Goal: Task Accomplishment & Management: Complete application form

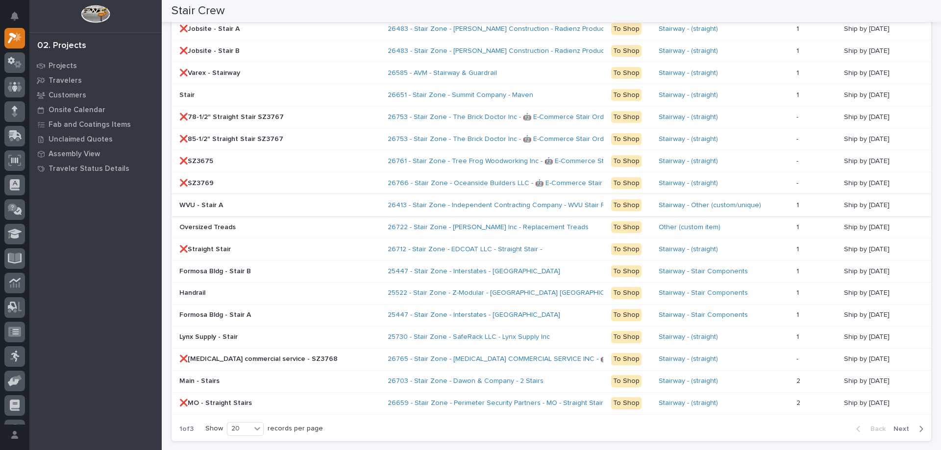
scroll to position [833, 0]
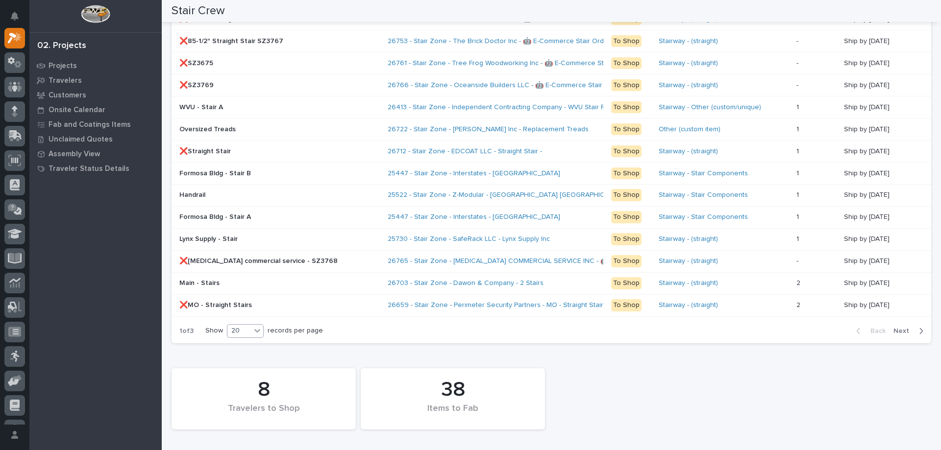
click at [254, 335] on icon at bounding box center [257, 331] width 10 height 10
click at [245, 371] on div "30" at bounding box center [246, 368] width 36 height 12
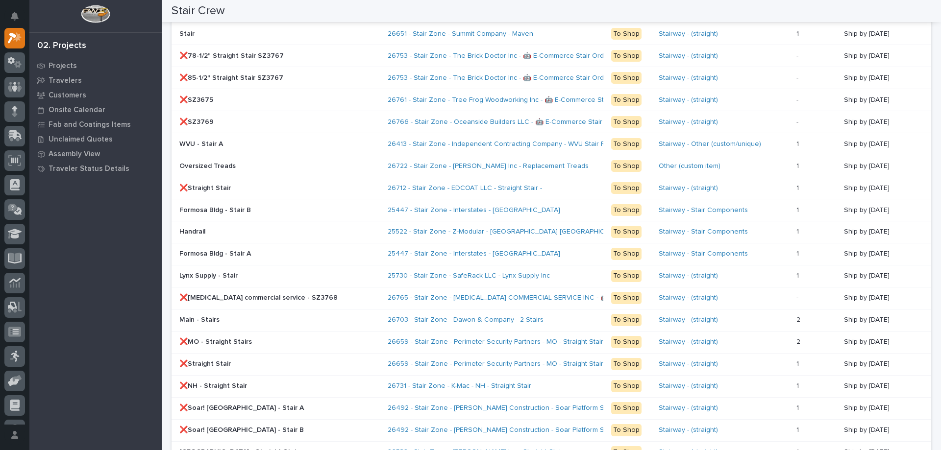
scroll to position [992, 0]
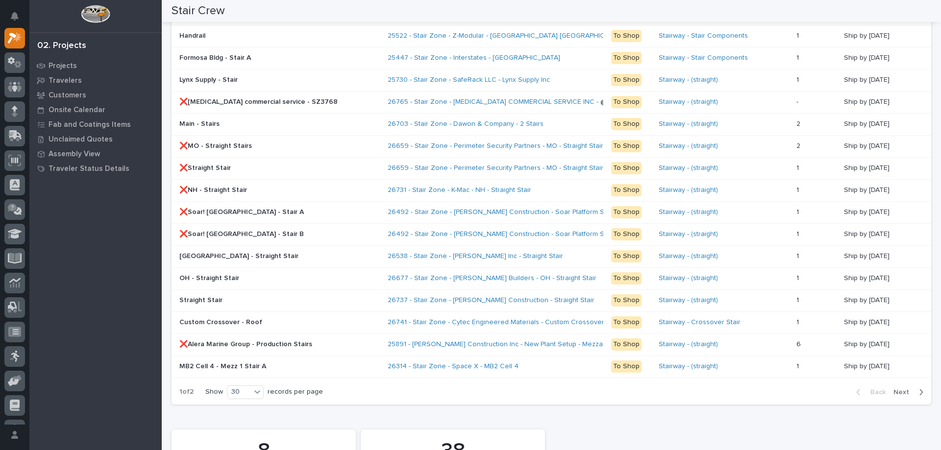
click at [895, 391] on span "Next" at bounding box center [904, 392] width 22 height 9
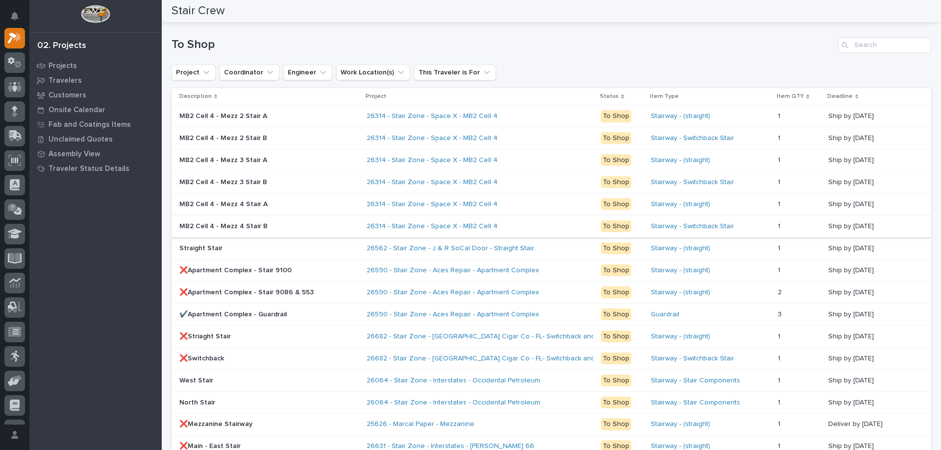
scroll to position [702, 0]
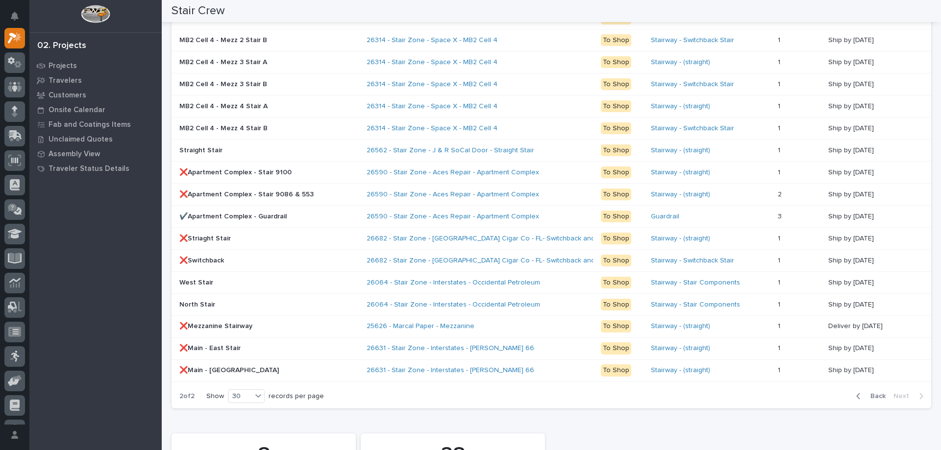
click at [864, 400] on span "Back" at bounding box center [874, 396] width 21 height 9
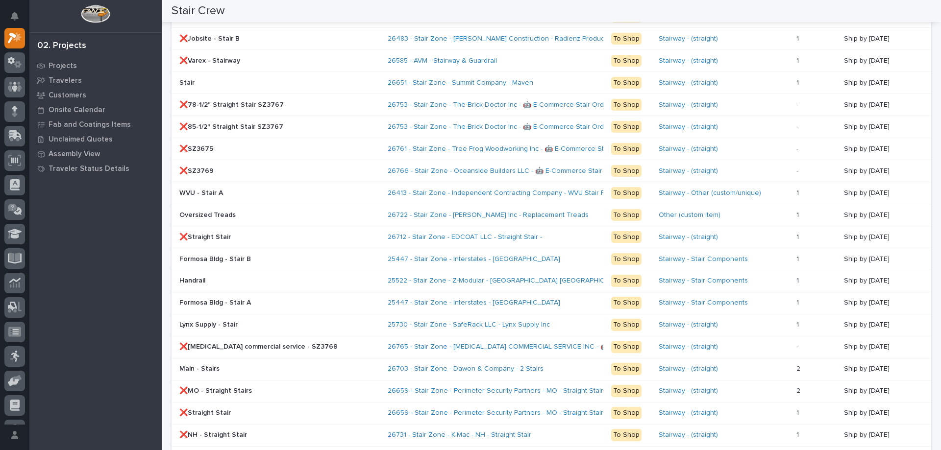
scroll to position [1090, 0]
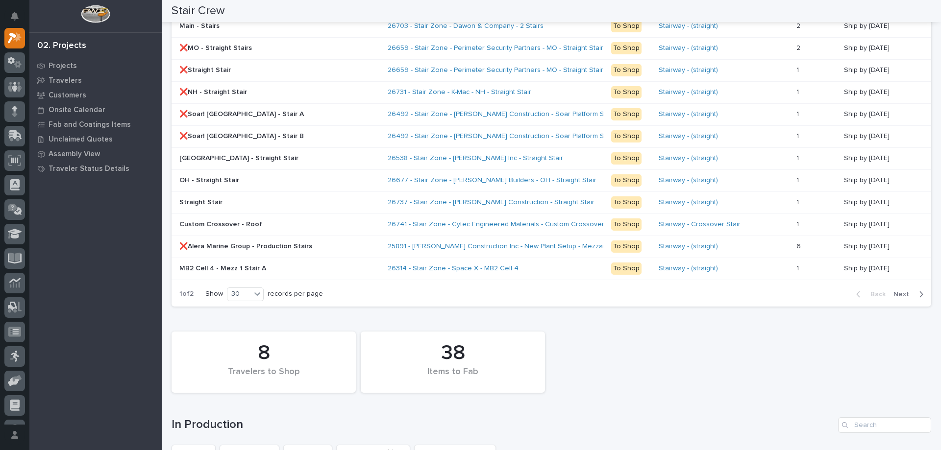
click at [902, 293] on span "Next" at bounding box center [904, 294] width 22 height 9
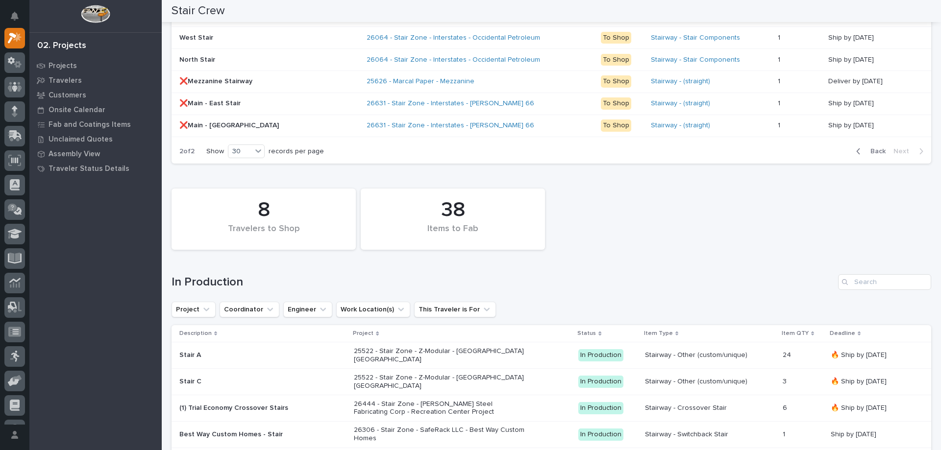
scroll to position [898, 0]
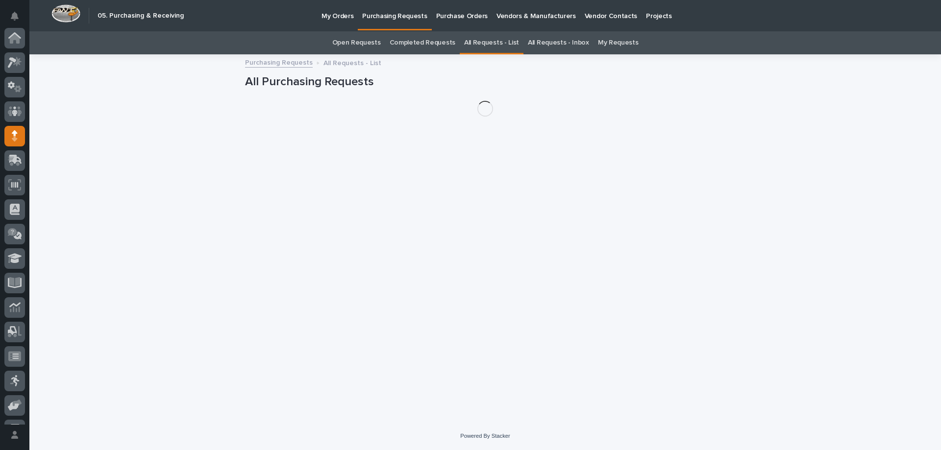
scroll to position [69, 0]
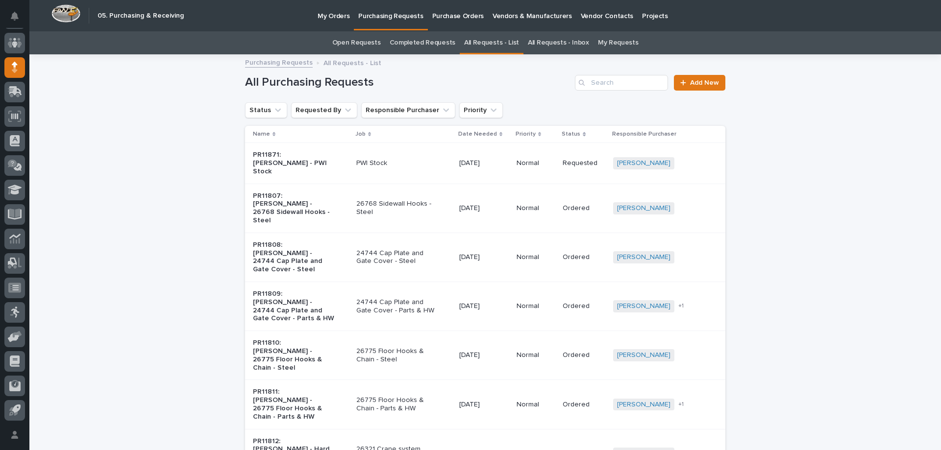
click at [602, 36] on link "My Requests" at bounding box center [618, 42] width 41 height 23
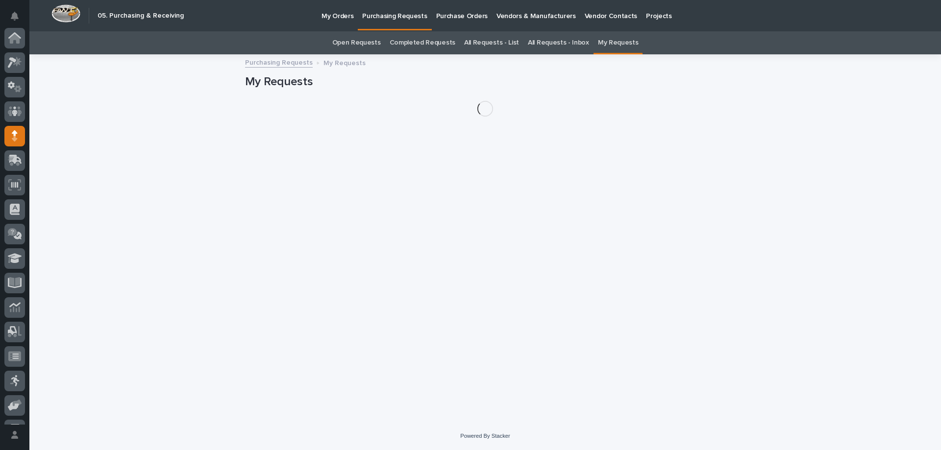
scroll to position [69, 0]
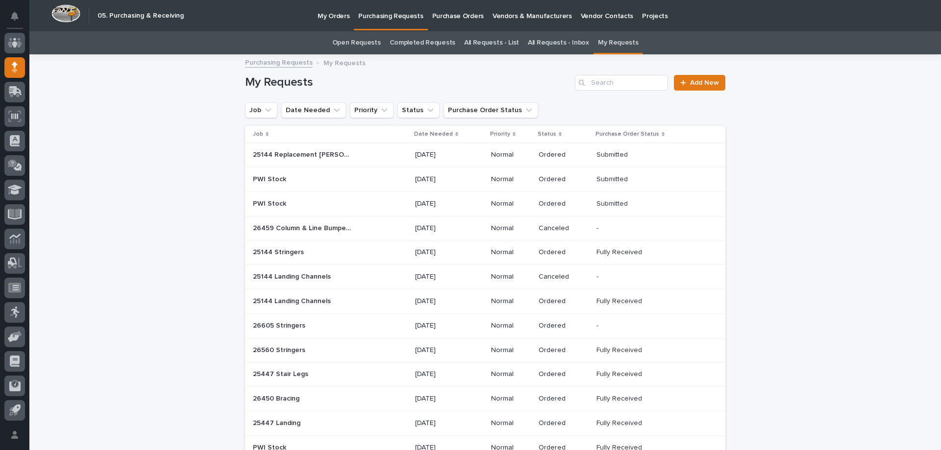
click at [489, 36] on link "All Requests - List" at bounding box center [491, 42] width 55 height 23
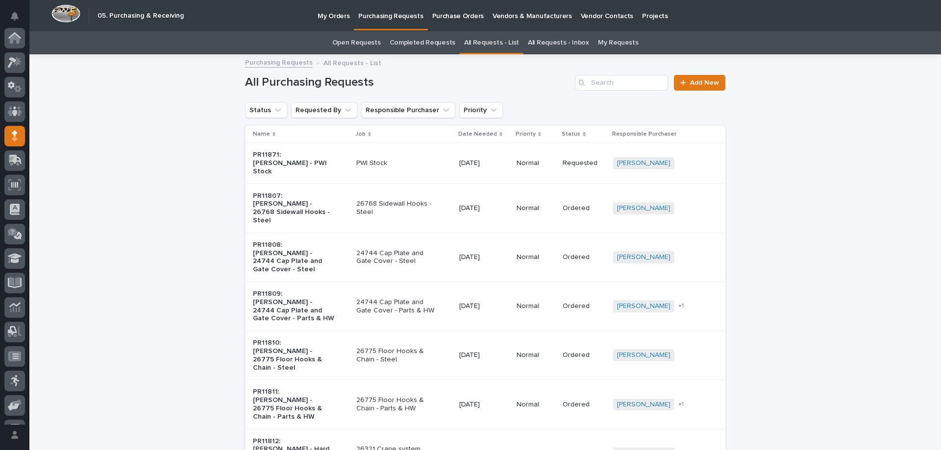
scroll to position [69, 0]
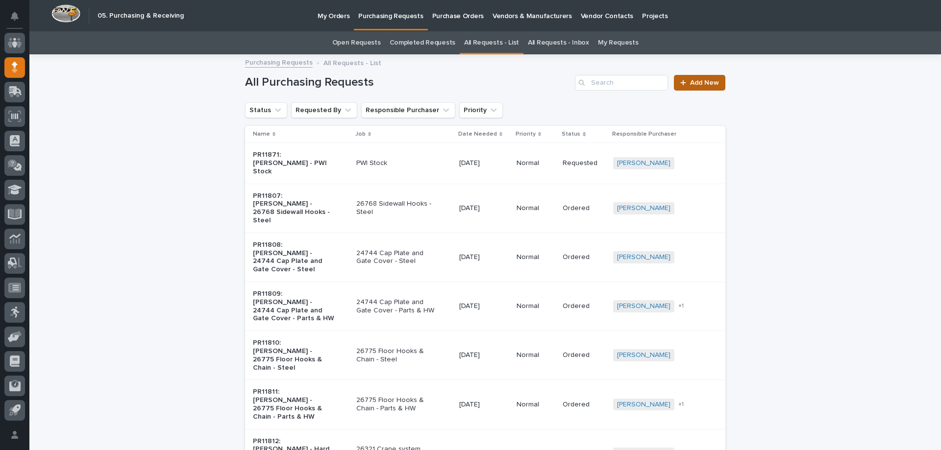
click at [699, 84] on span "Add New" at bounding box center [704, 82] width 29 height 7
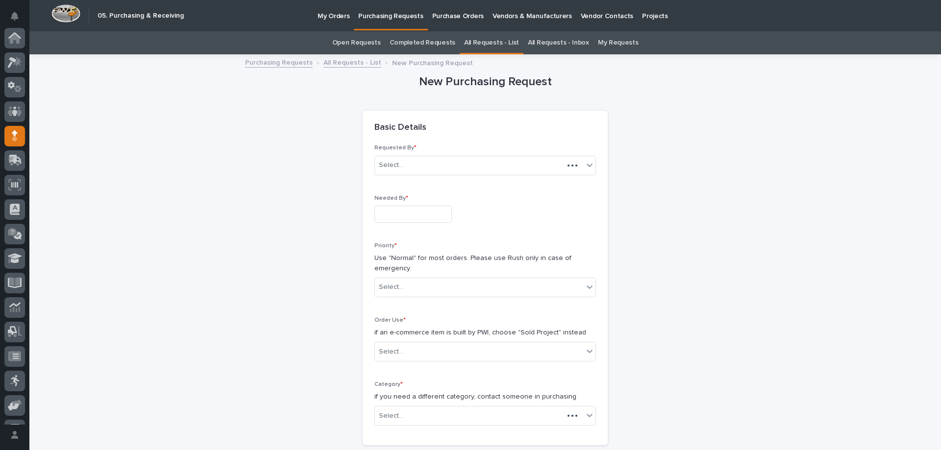
scroll to position [69, 0]
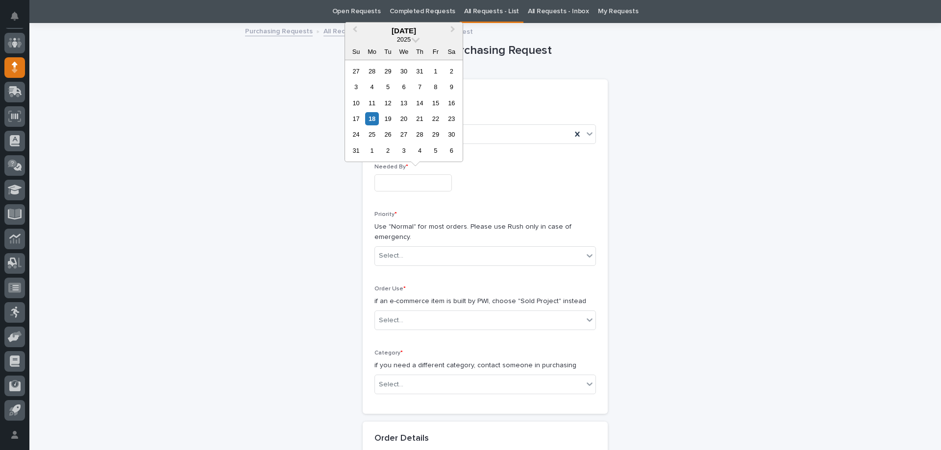
click at [406, 177] on input "text" at bounding box center [412, 182] width 77 height 17
click at [433, 115] on div "22" at bounding box center [435, 118] width 13 height 13
type input "**********"
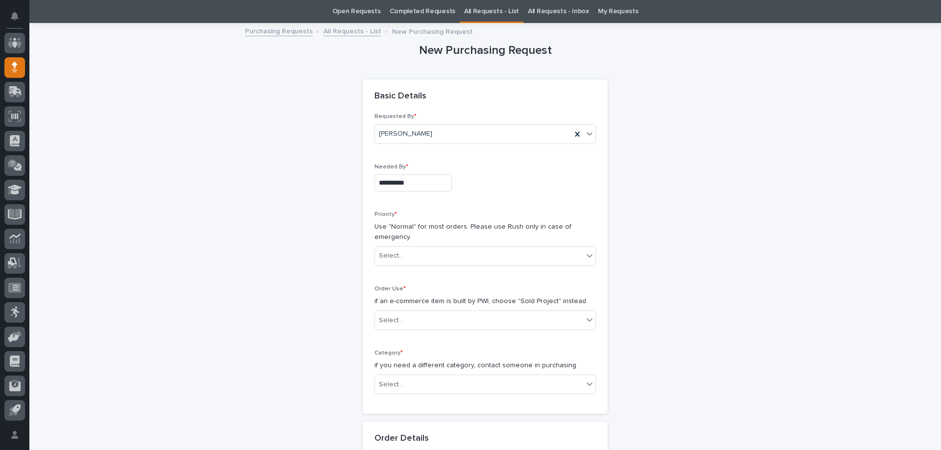
click at [416, 241] on p "Use "Normal" for most orders. Please use Rush only in case of emergency." at bounding box center [484, 232] width 221 height 21
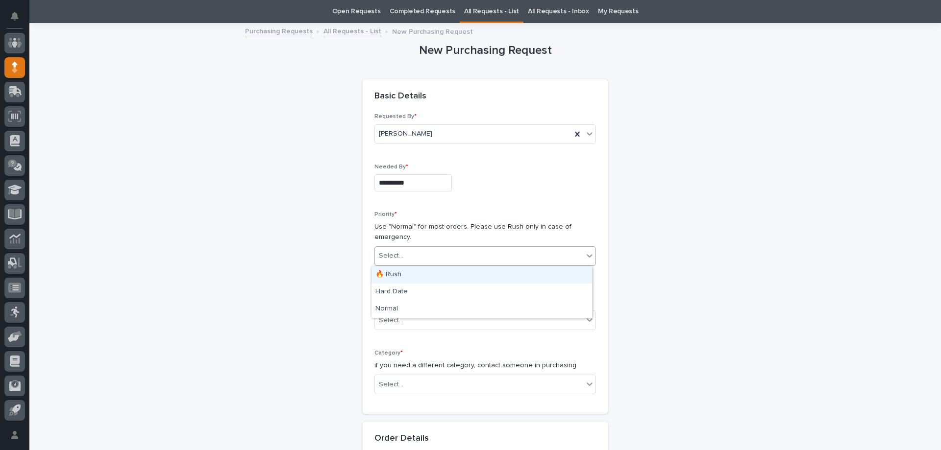
click at [413, 253] on div "Select..." at bounding box center [479, 256] width 208 height 16
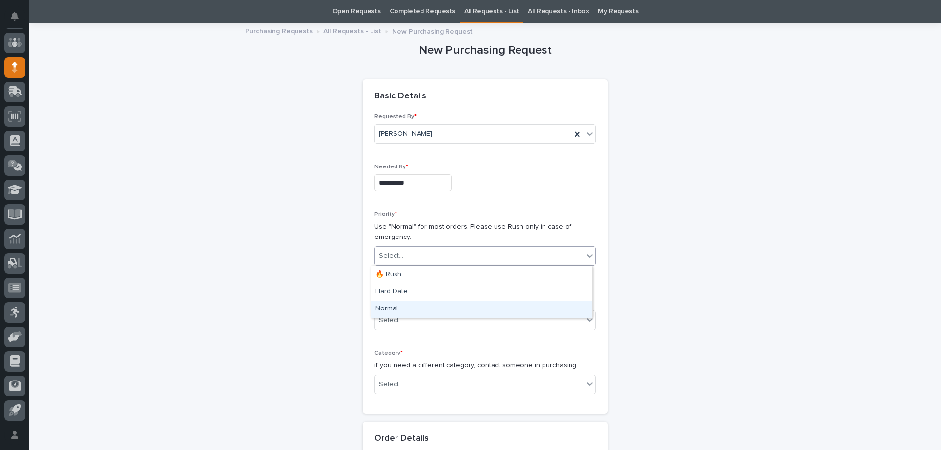
click at [390, 309] on div "Normal" at bounding box center [481, 309] width 220 height 17
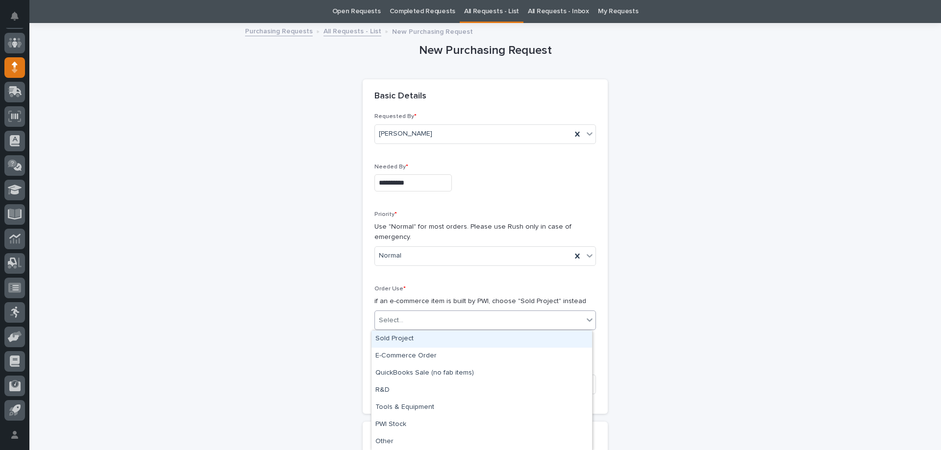
click at [406, 316] on div "Select..." at bounding box center [479, 321] width 208 height 16
click at [397, 342] on div "Sold Project" at bounding box center [481, 339] width 220 height 17
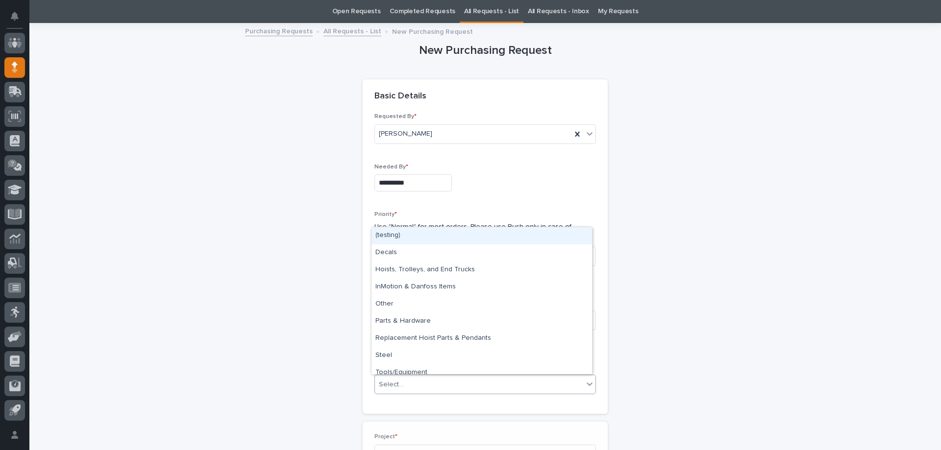
click at [406, 380] on div "Select..." at bounding box center [479, 385] width 208 height 16
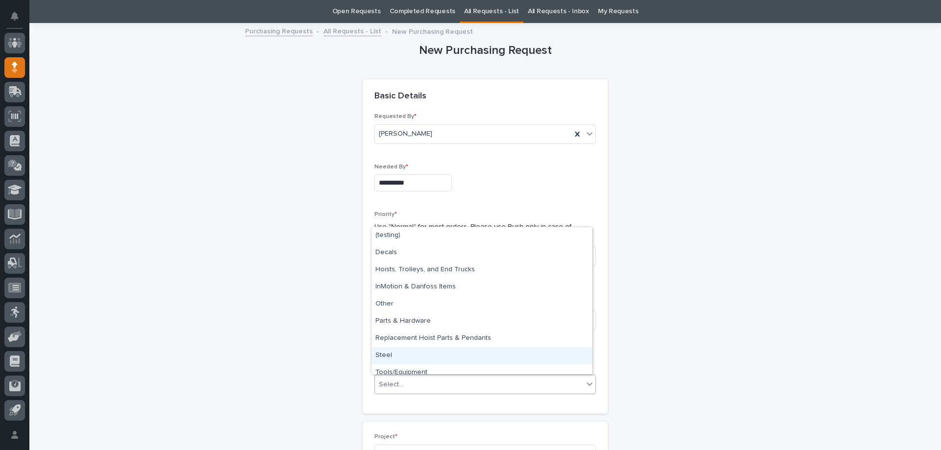
click at [386, 355] on div "Steel" at bounding box center [481, 355] width 220 height 17
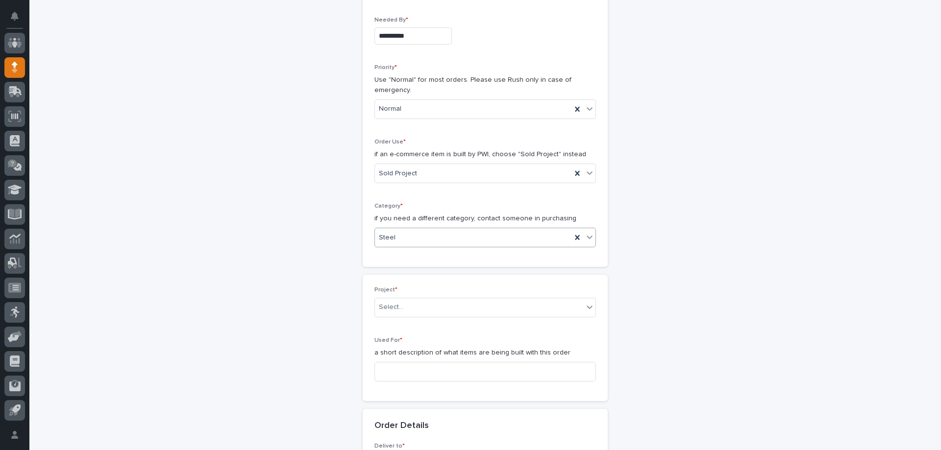
scroll to position [227, 0]
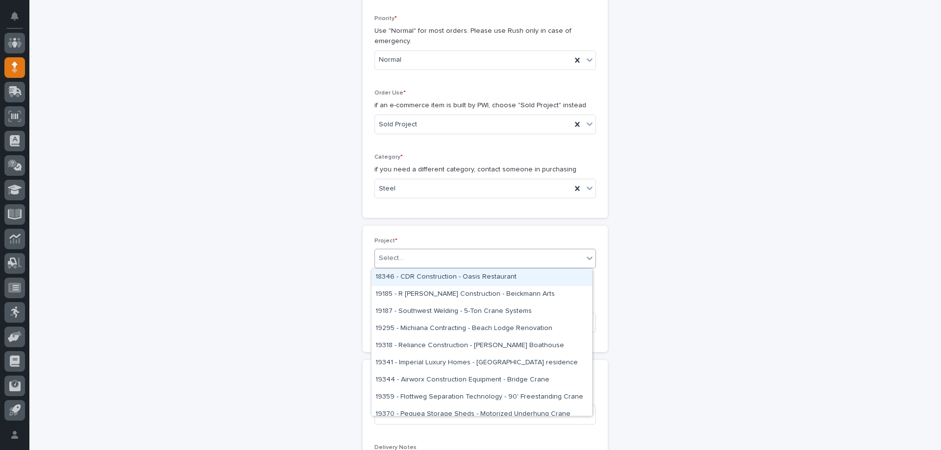
click at [451, 253] on div "Select..." at bounding box center [479, 258] width 208 height 16
type input "*****"
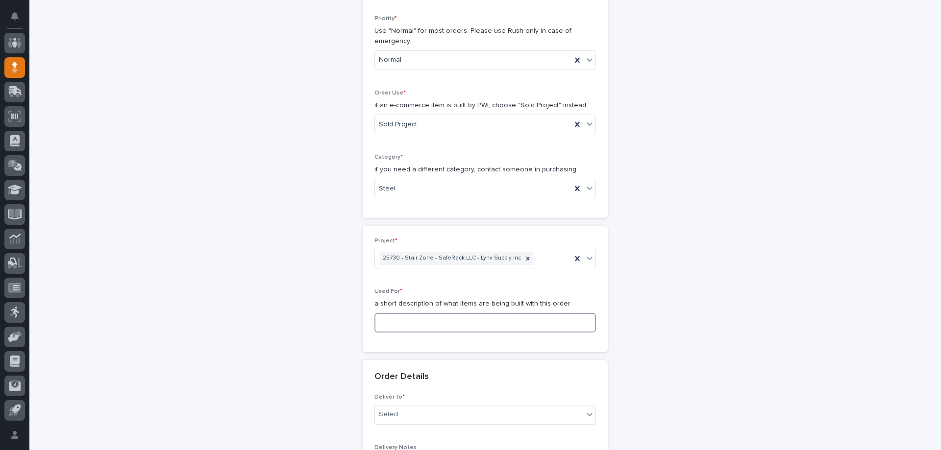
click at [401, 325] on input at bounding box center [484, 323] width 221 height 20
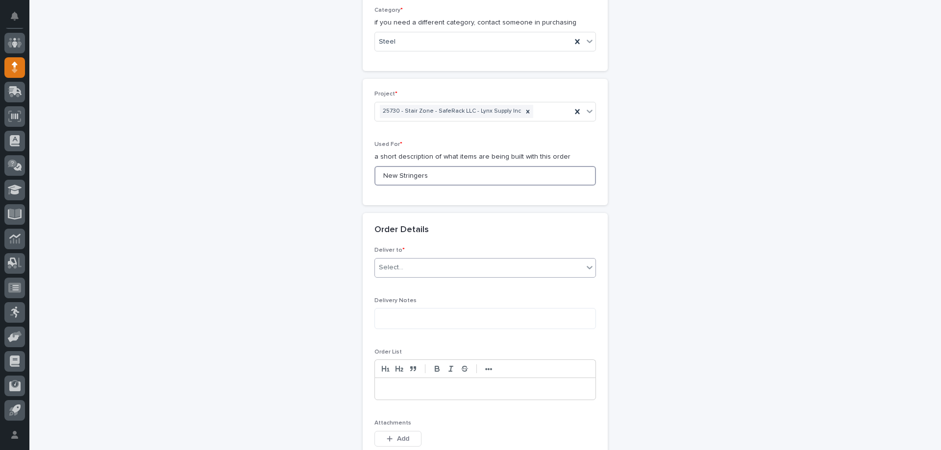
scroll to position [423, 0]
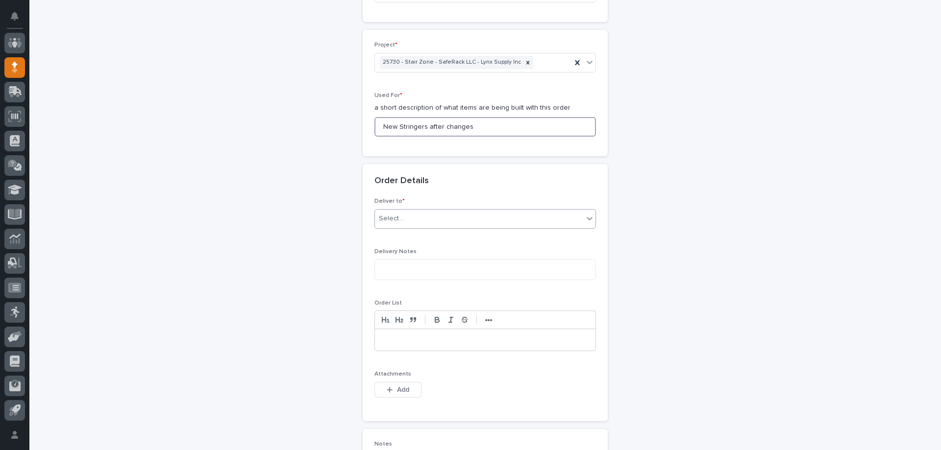
type input "New Stringers after changes"
click at [443, 211] on div "Select..." at bounding box center [484, 219] width 221 height 20
click at [419, 236] on div "PWI" at bounding box center [481, 237] width 220 height 17
click at [403, 270] on textarea at bounding box center [484, 269] width 221 height 21
type textarea "**********"
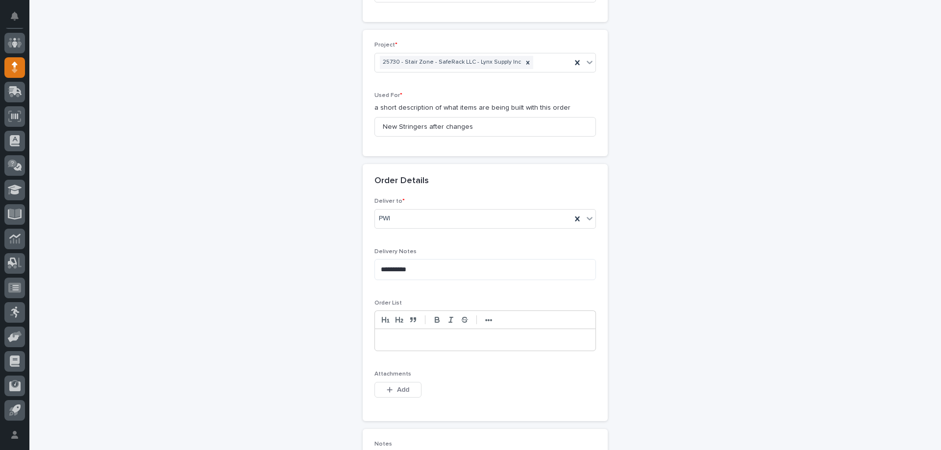
click at [444, 336] on p at bounding box center [485, 340] width 206 height 10
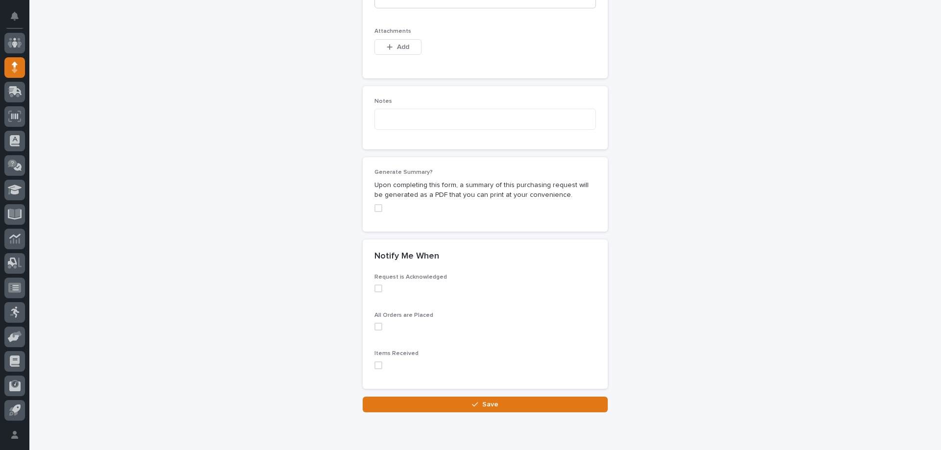
scroll to position [806, 0]
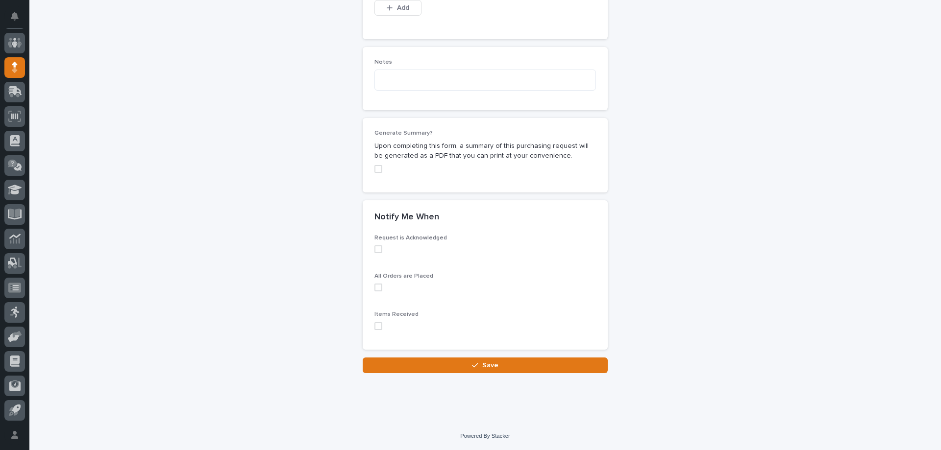
click at [376, 252] on span at bounding box center [378, 249] width 8 height 8
click at [374, 286] on span at bounding box center [378, 288] width 8 height 8
click at [375, 325] on span at bounding box center [378, 326] width 8 height 8
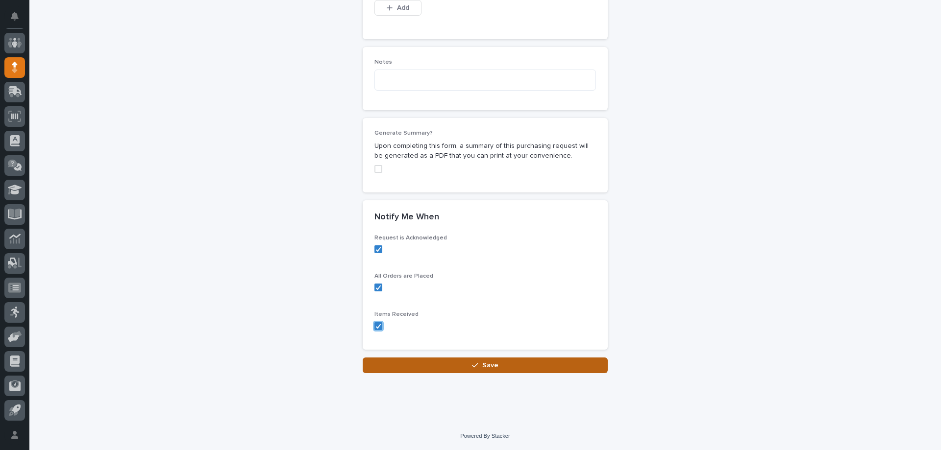
click at [473, 367] on icon "button" at bounding box center [475, 365] width 6 height 7
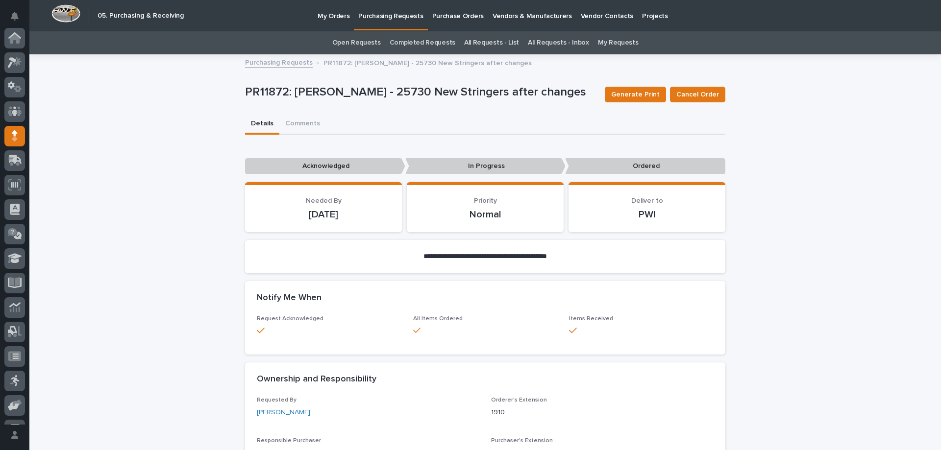
scroll to position [69, 0]
